Goal: Transaction & Acquisition: Purchase product/service

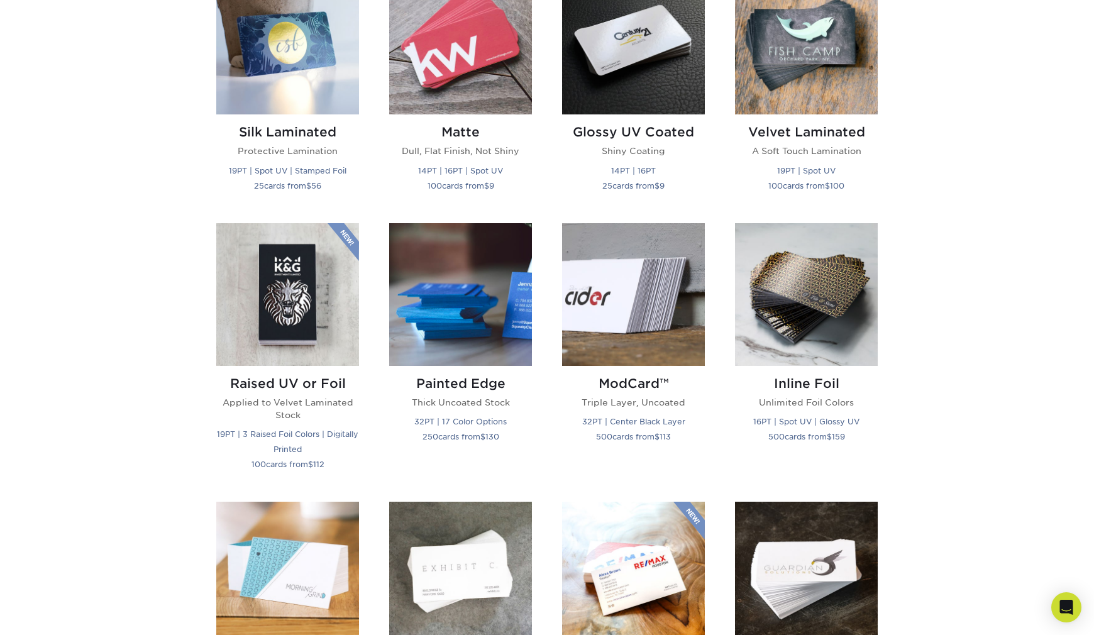
scroll to position [490, 0]
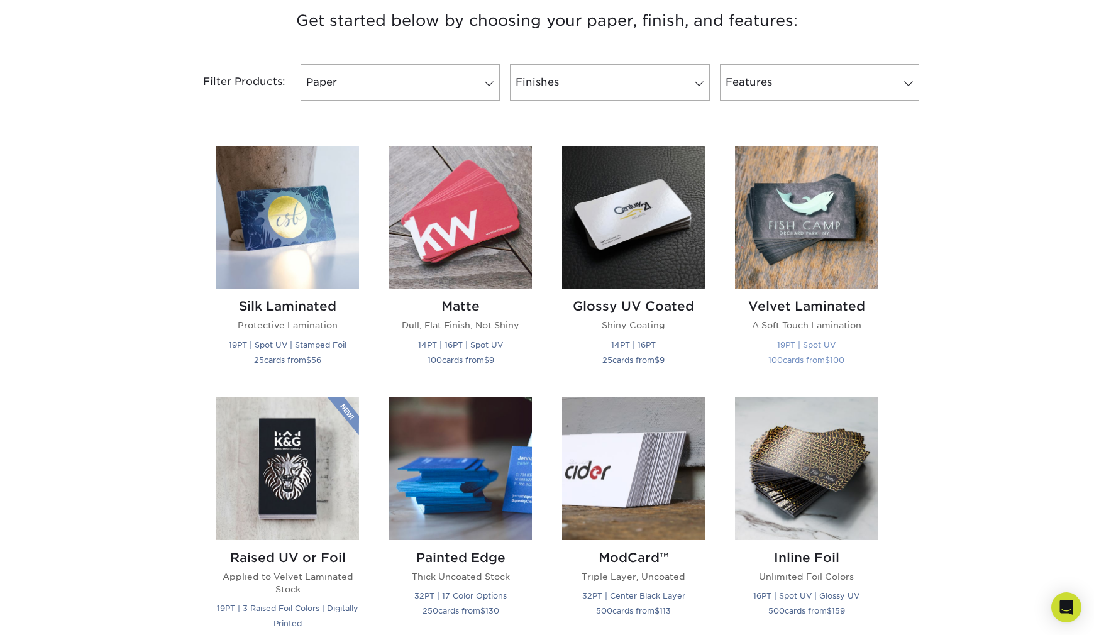
click at [807, 270] on img at bounding box center [806, 217] width 143 height 143
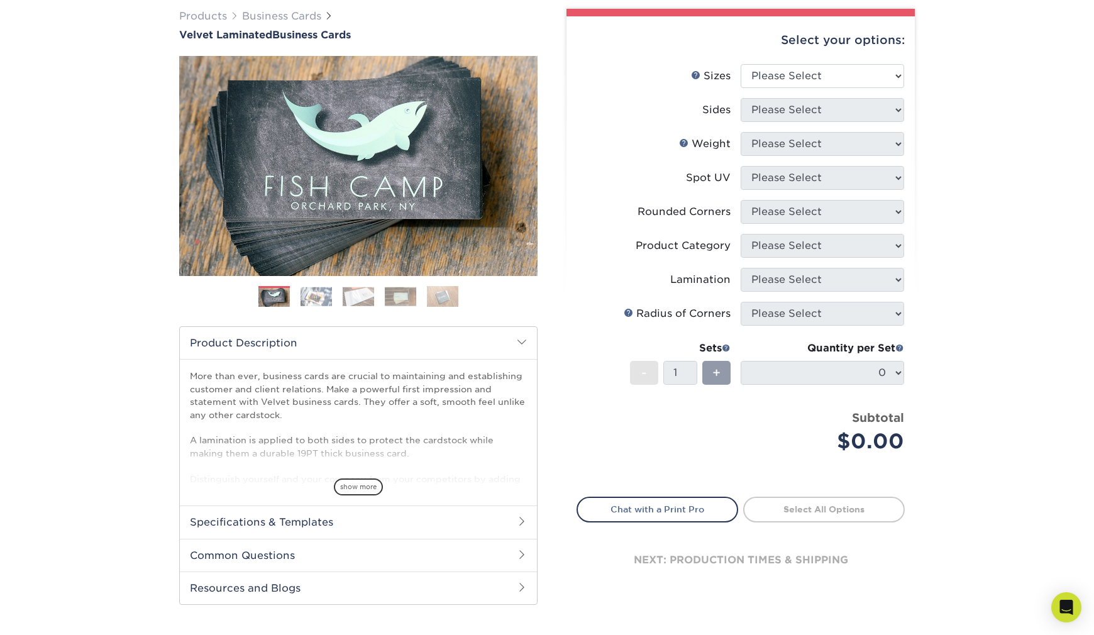
scroll to position [92, 0]
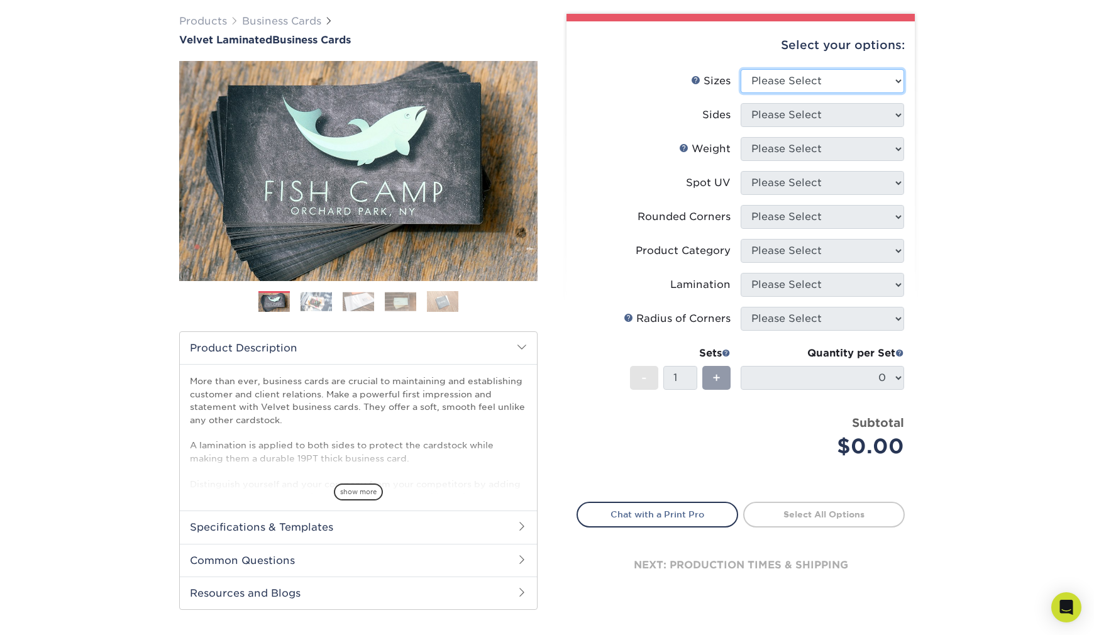
click at [847, 86] on select "Please Select 1.5" x 3.5" - Mini 1.75" x 3.5" - Mini 2" x 2" - Square 2" x 3" -…" at bounding box center [823, 81] width 164 height 24
select select "2.00x3.50"
click at [826, 114] on select "Please Select Print Both Sides Print Front Only" at bounding box center [823, 115] width 164 height 24
select select "13abbda7-1d64-4f25-8bb2-c179b224825d"
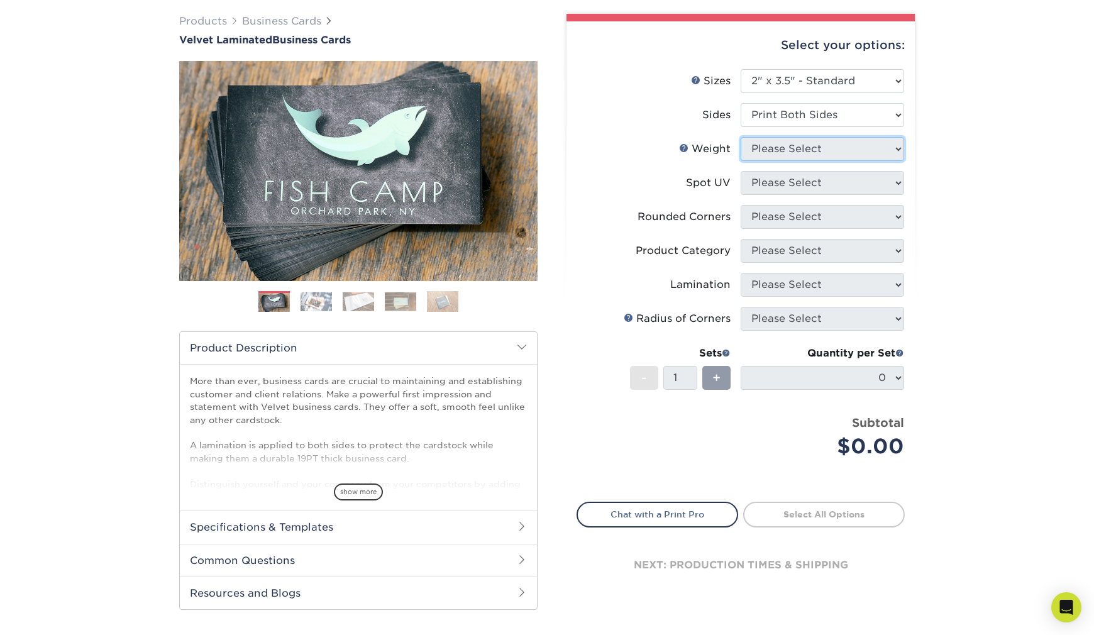
click at [811, 147] on select "Please Select" at bounding box center [823, 149] width 164 height 24
select select "16PT"
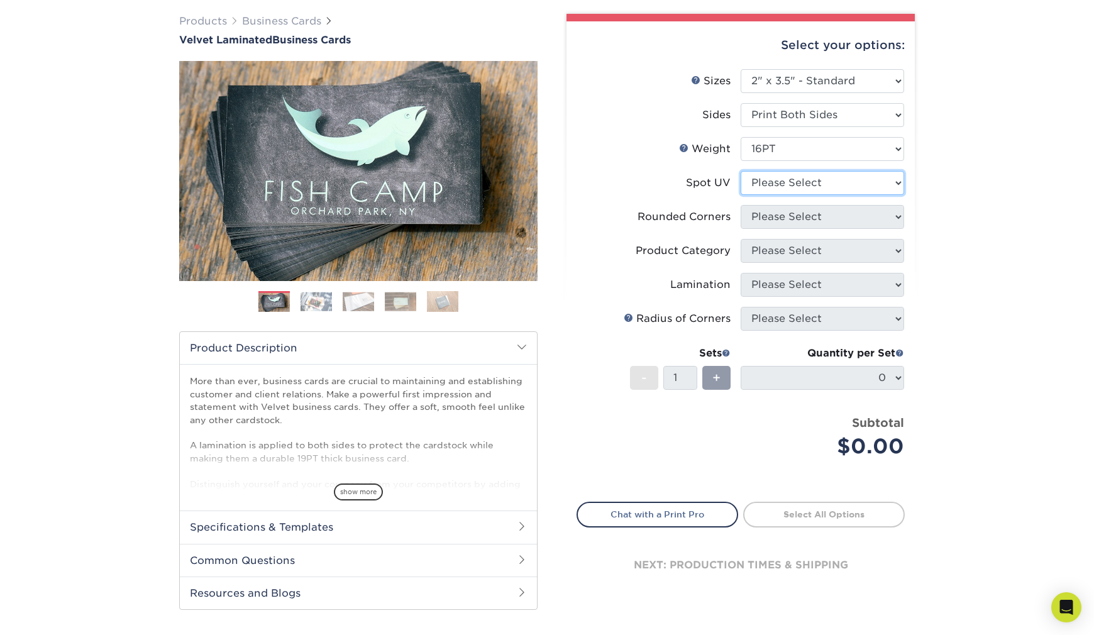
click at [804, 180] on select "Please Select No Spot UV Front and Back (Both Sides) Front Only Back Only" at bounding box center [823, 183] width 164 height 24
select select "3"
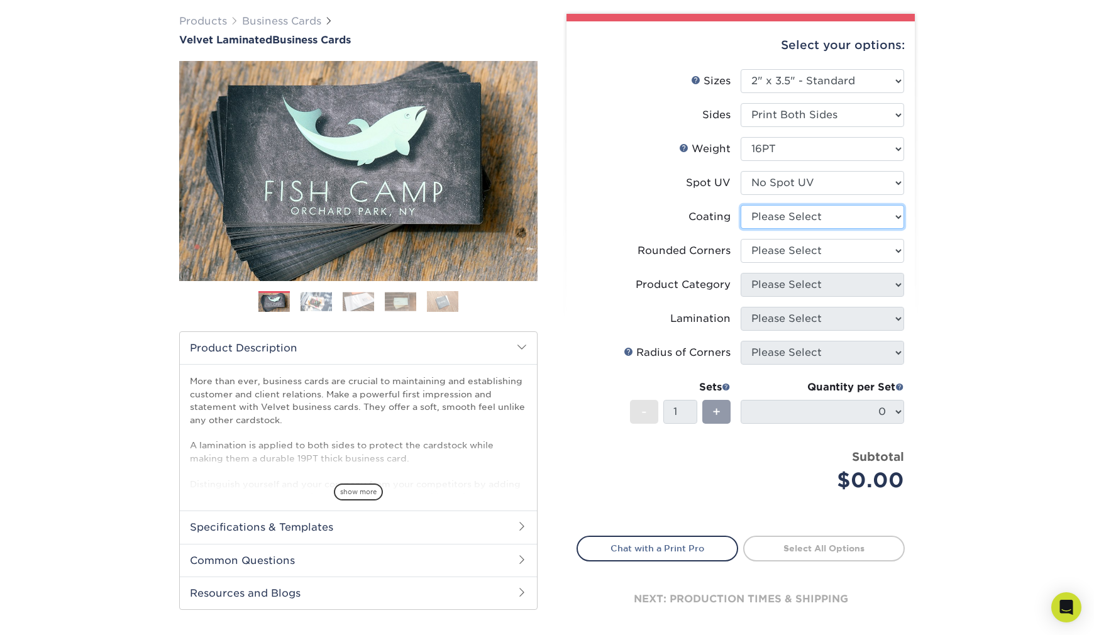
click at [807, 222] on select at bounding box center [823, 217] width 164 height 24
select select "3e7618de-abca-4bda-9f97-8b9129e913d8"
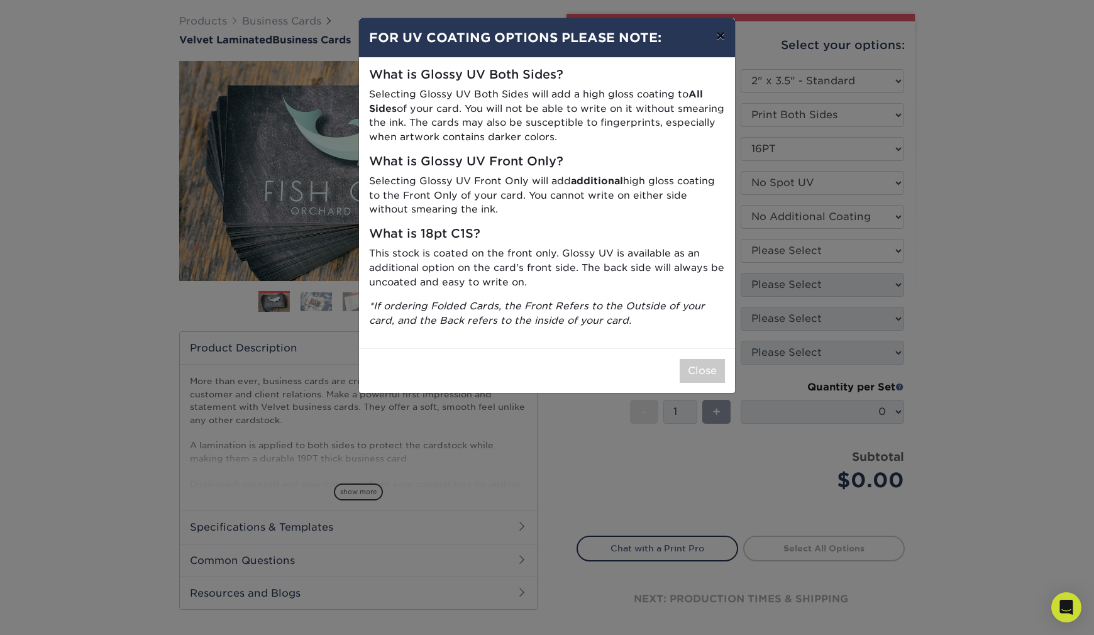
click at [723, 35] on button "×" at bounding box center [720, 35] width 29 height 35
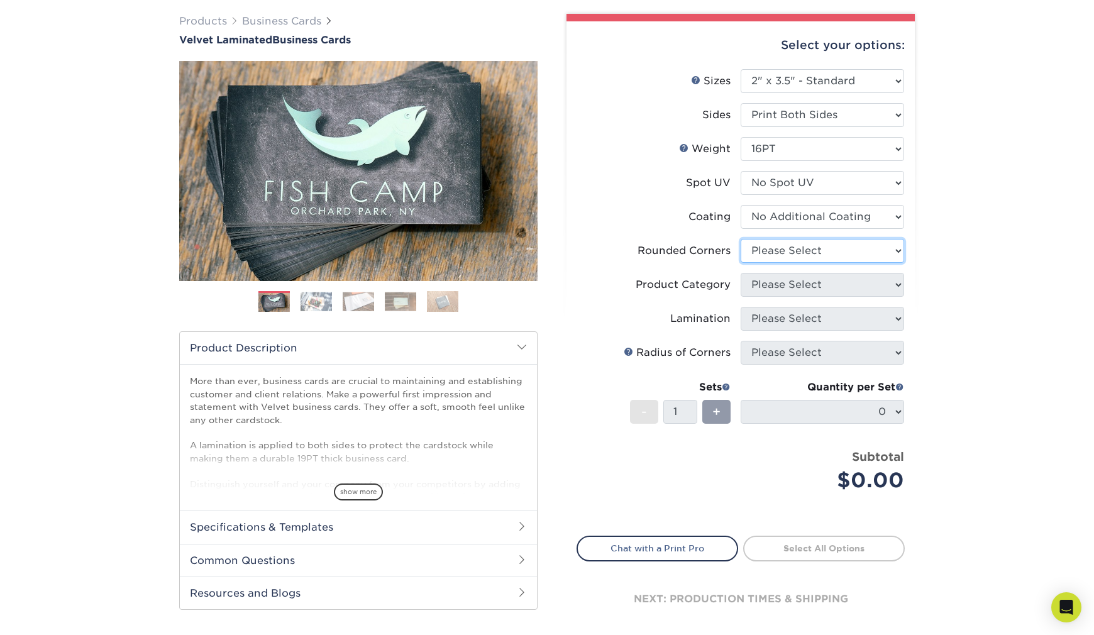
click at [782, 252] on select "Please Select Yes - Round 2 Corners Yes - Round 4 Corners No" at bounding box center [823, 251] width 164 height 24
select select "0"
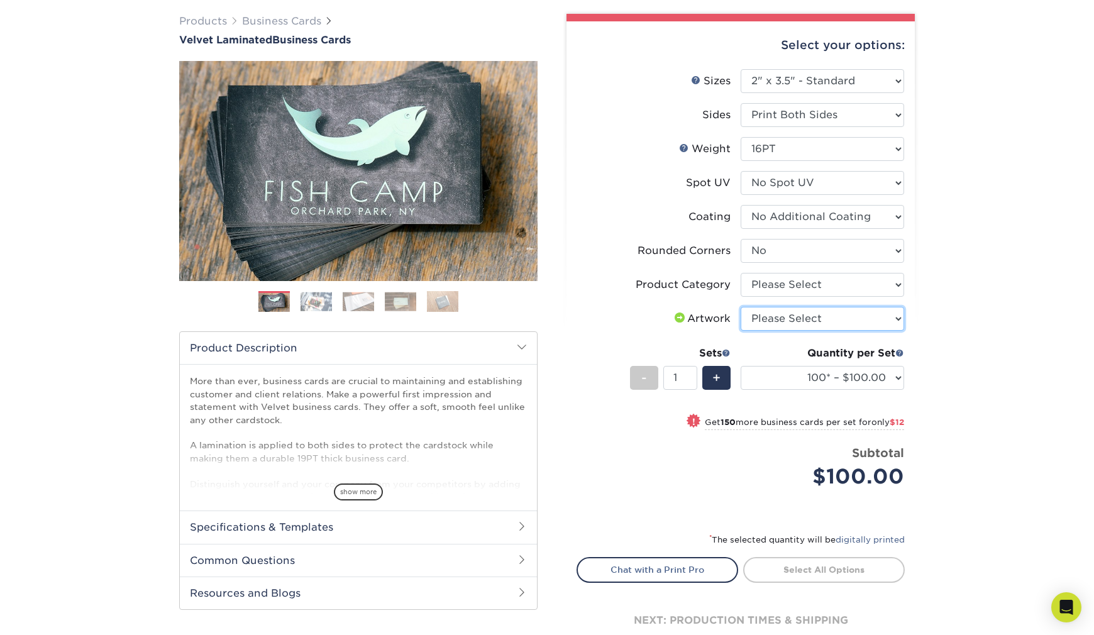
click at [824, 326] on select "Please Select I will upload files I need a design - $100" at bounding box center [823, 319] width 164 height 24
select select "design"
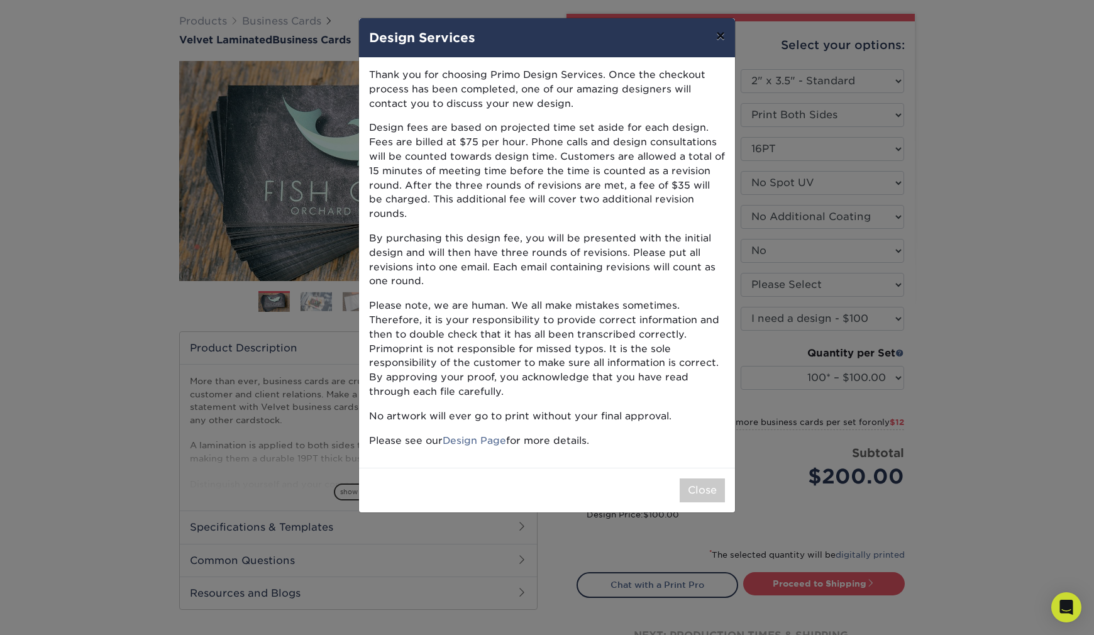
click at [728, 43] on button "×" at bounding box center [720, 35] width 29 height 35
